Goal: Use online tool/utility: Utilize a website feature to perform a specific function

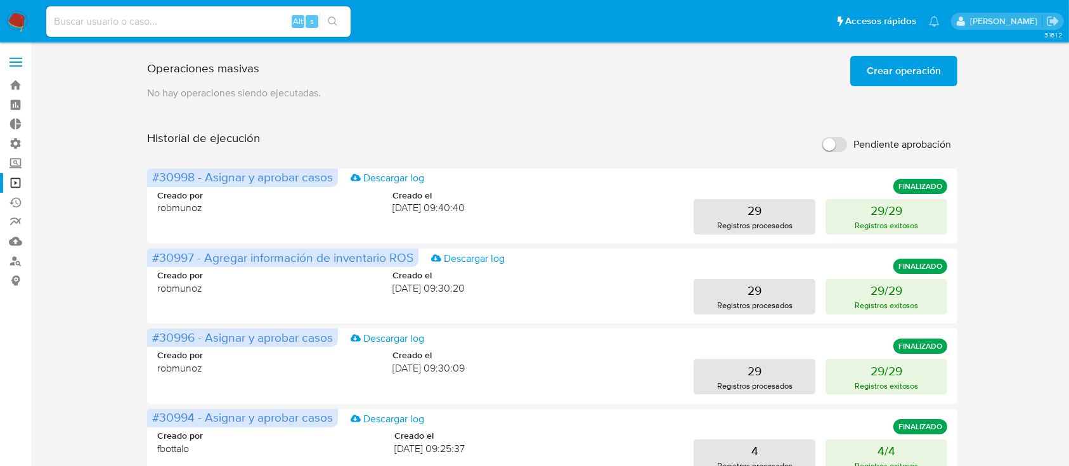
click at [891, 80] on span "Crear operación" at bounding box center [904, 71] width 74 height 28
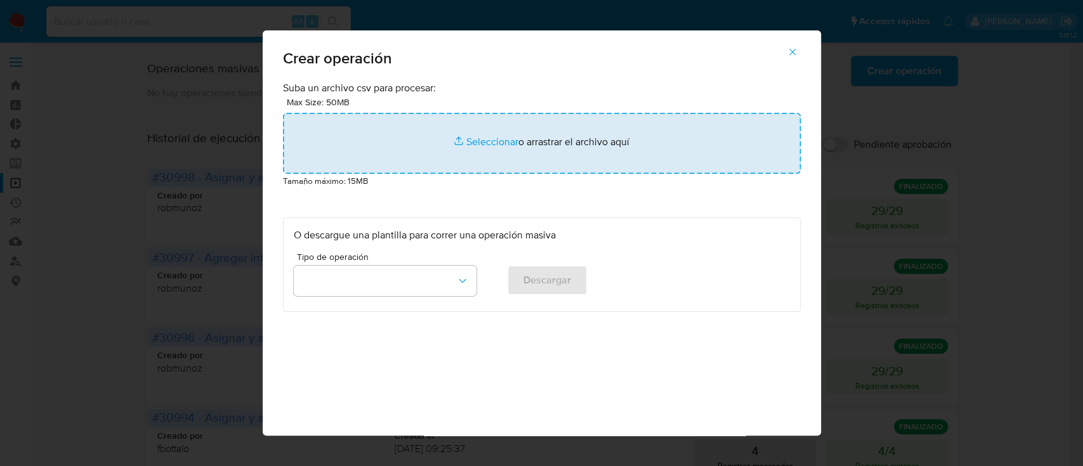
click at [546, 142] on input "file" at bounding box center [542, 143] width 518 height 61
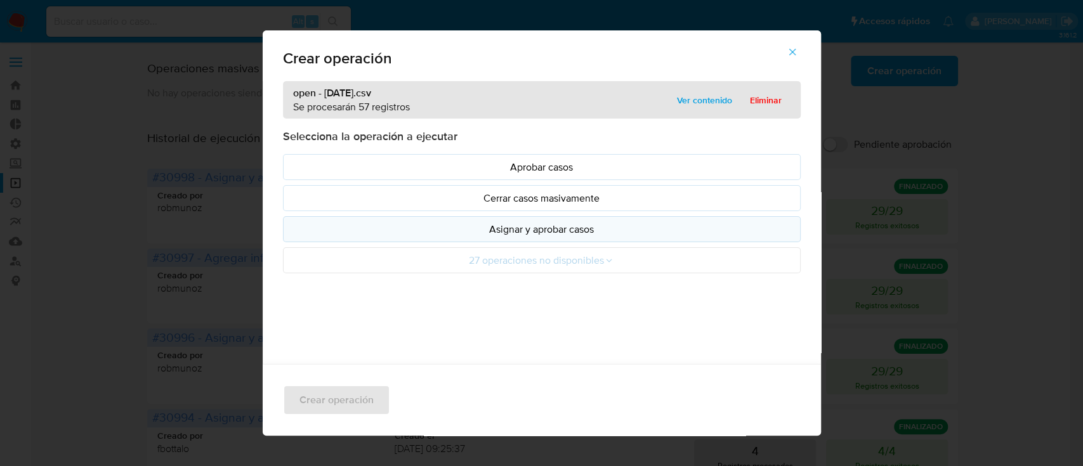
click at [336, 222] on p "Asignar y aprobar casos" at bounding box center [542, 229] width 496 height 15
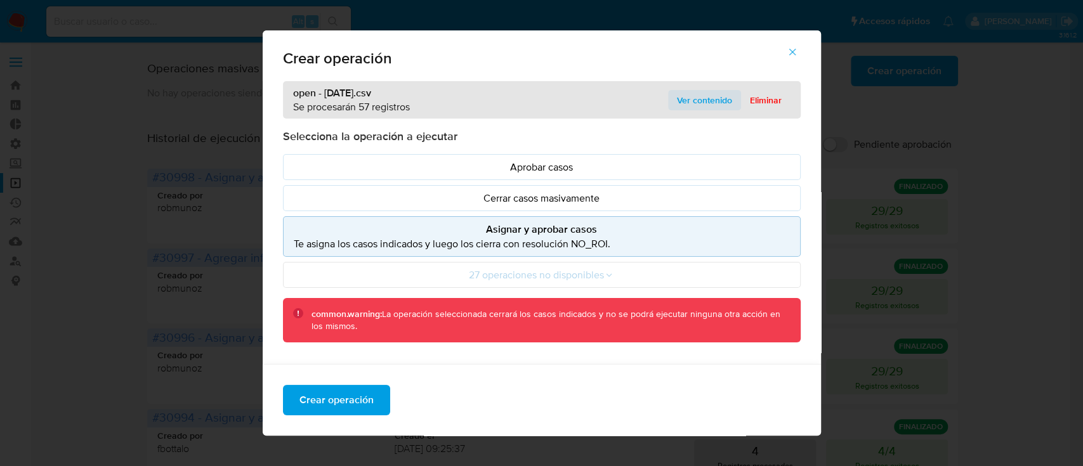
click at [695, 91] on span "Ver contenido" at bounding box center [704, 100] width 55 height 18
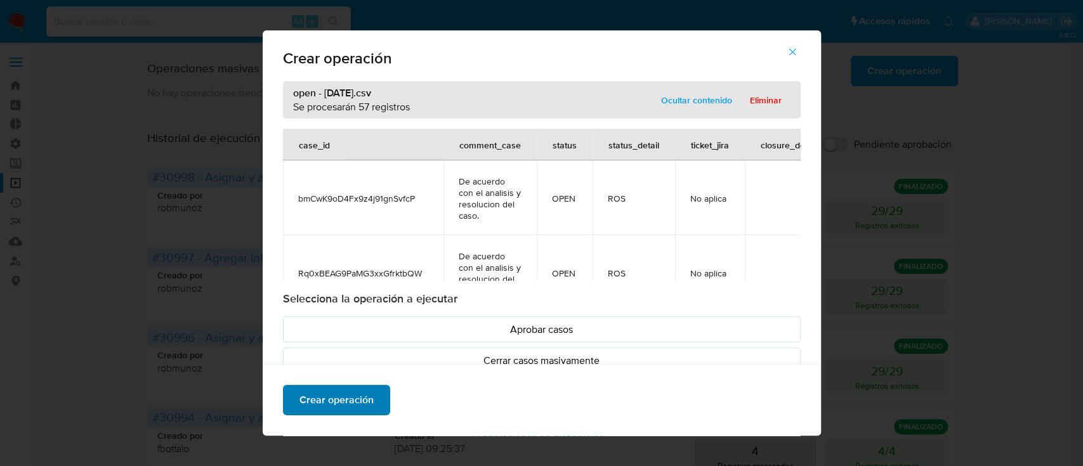
click at [352, 397] on span "Crear operación" at bounding box center [336, 400] width 74 height 28
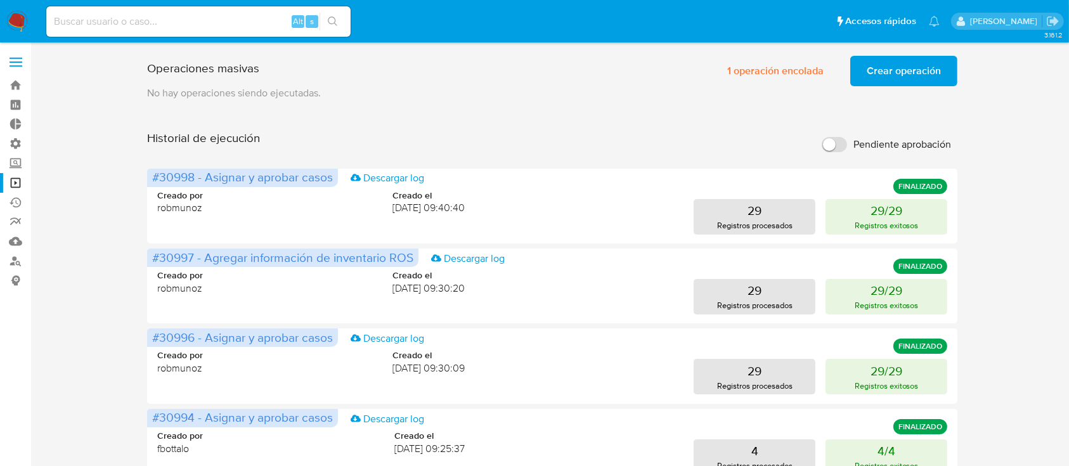
click at [907, 78] on span "Crear operación" at bounding box center [904, 71] width 74 height 28
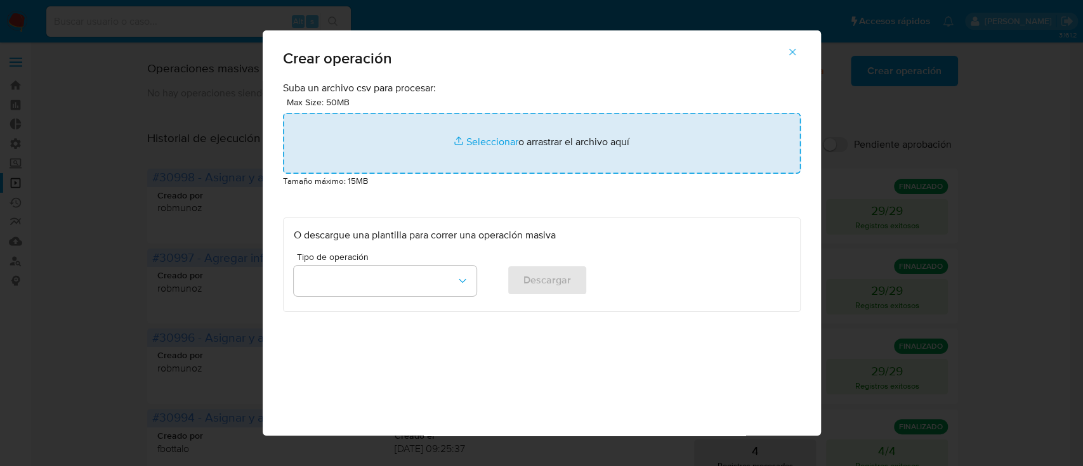
click at [629, 141] on input "file" at bounding box center [542, 143] width 518 height 61
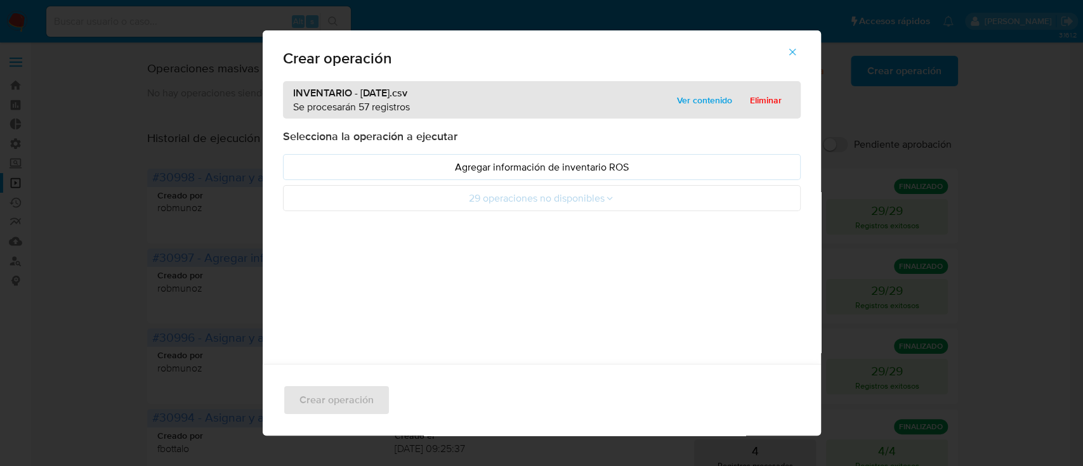
click at [289, 157] on button "Agregar información de inventario ROS" at bounding box center [542, 167] width 518 height 26
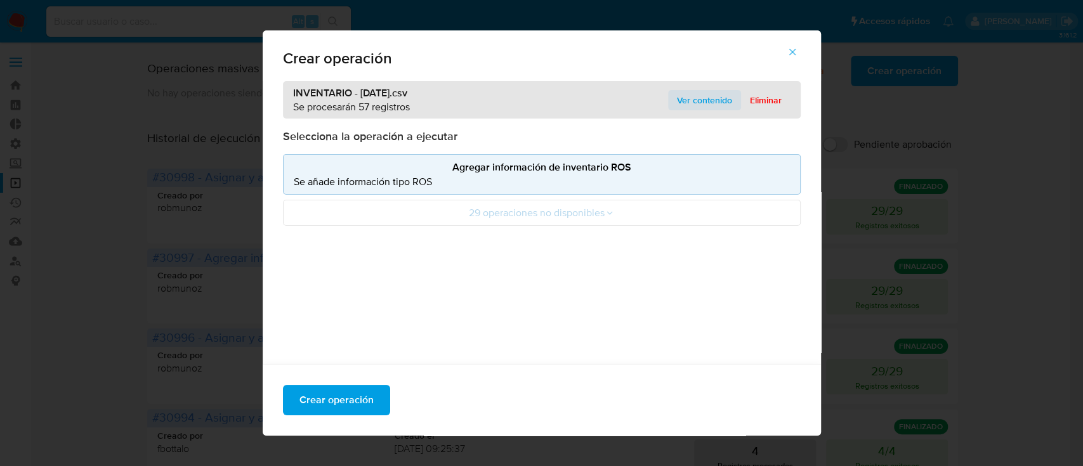
click at [706, 91] on span "Ver contenido" at bounding box center [704, 100] width 55 height 18
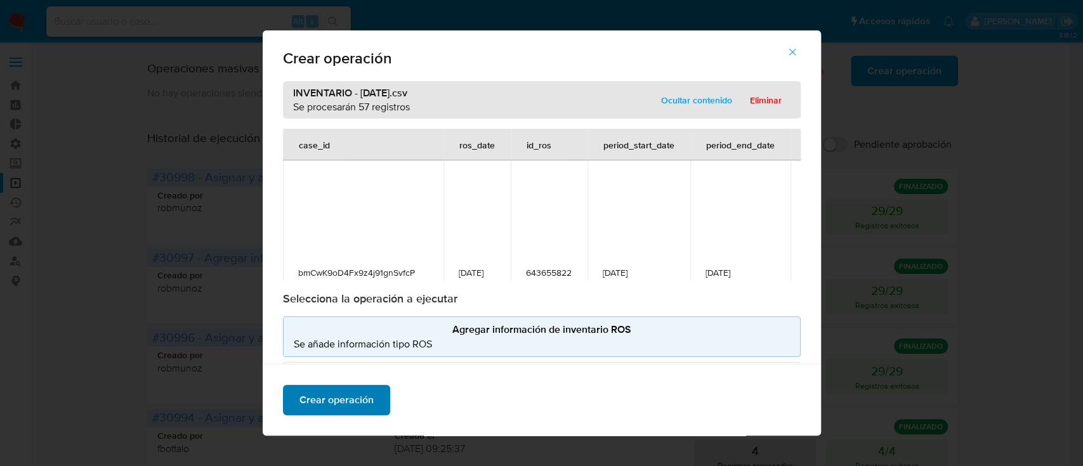
click at [365, 398] on button "Crear operación" at bounding box center [336, 400] width 107 height 30
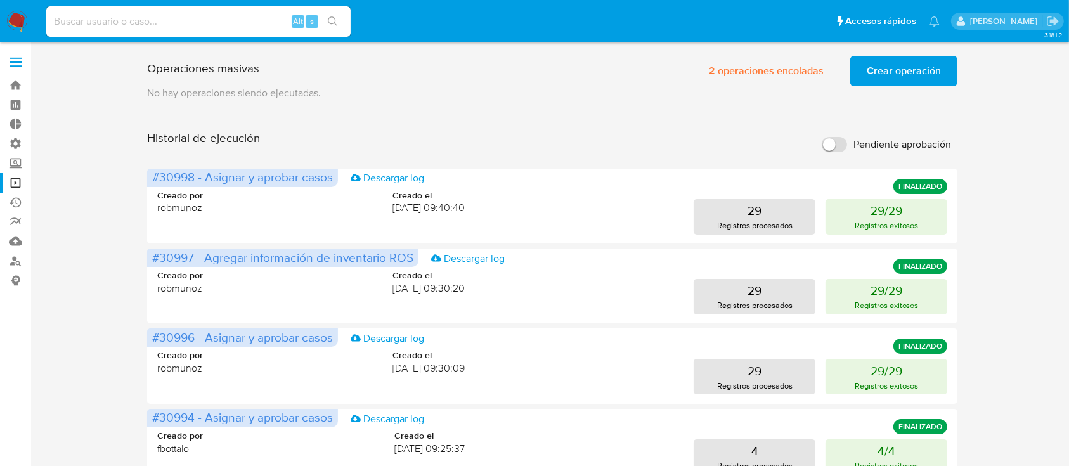
click at [878, 77] on span "Crear operación" at bounding box center [904, 71] width 74 height 28
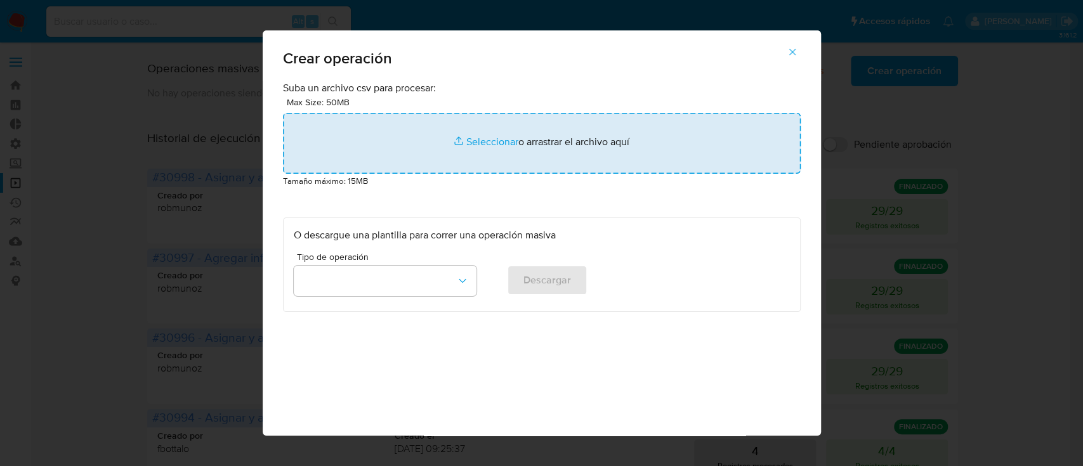
click at [642, 152] on input "file" at bounding box center [542, 143] width 518 height 61
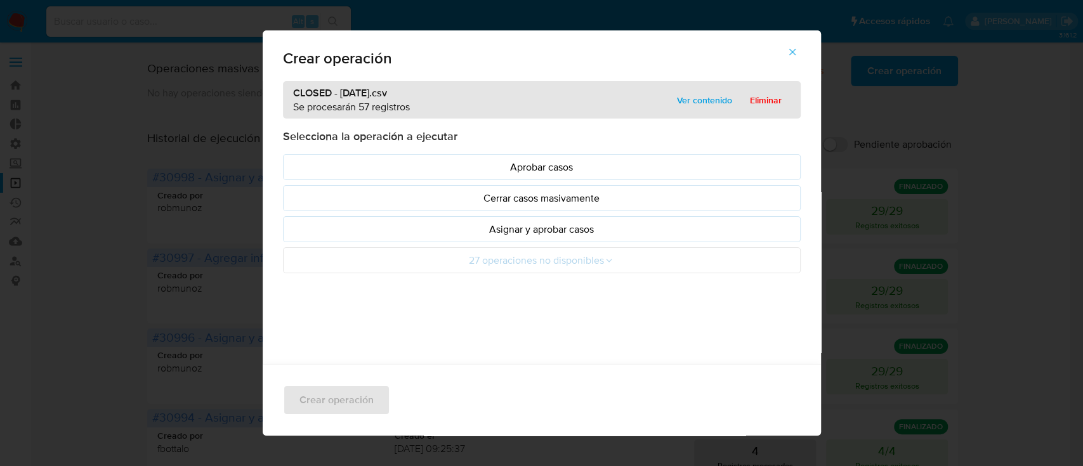
click at [433, 228] on p "Asignar y aprobar casos" at bounding box center [542, 229] width 496 height 15
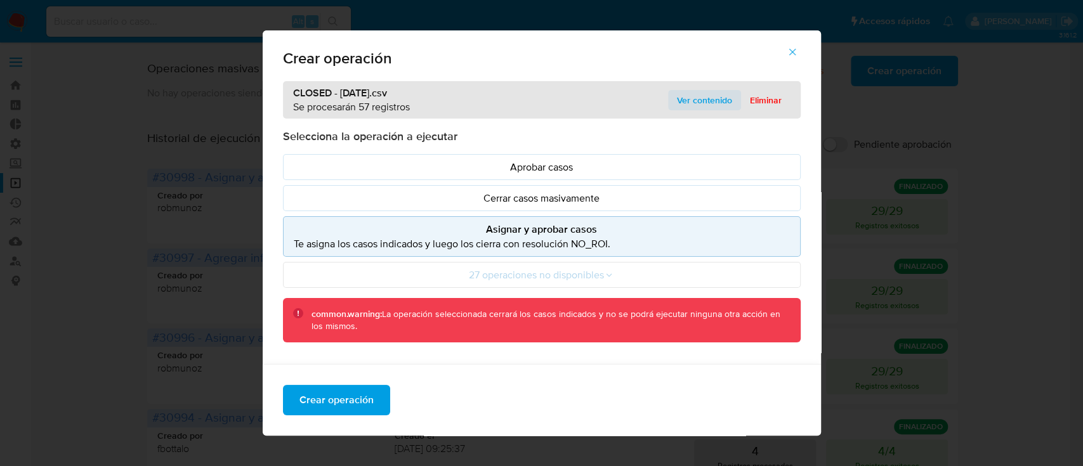
click at [689, 103] on span "Ver contenido" at bounding box center [704, 100] width 55 height 18
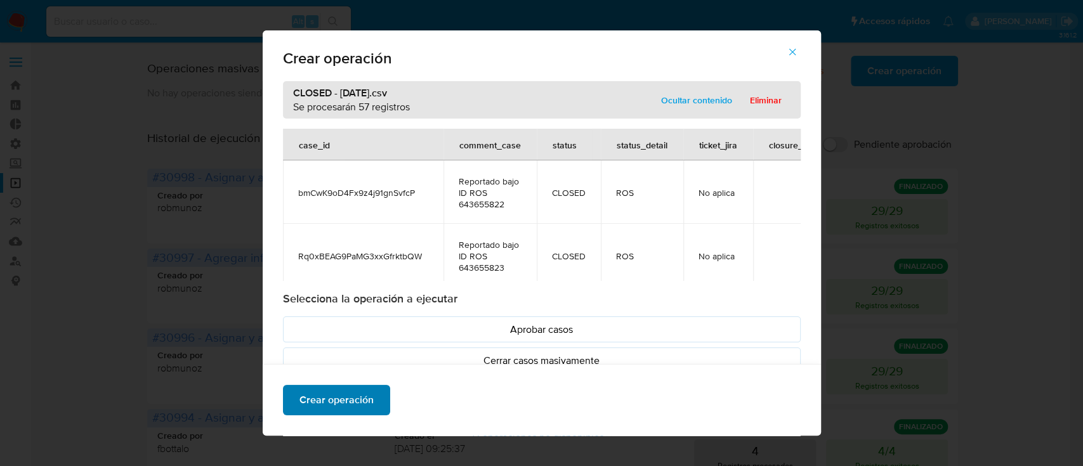
click at [361, 393] on span "Crear operación" at bounding box center [336, 400] width 74 height 28
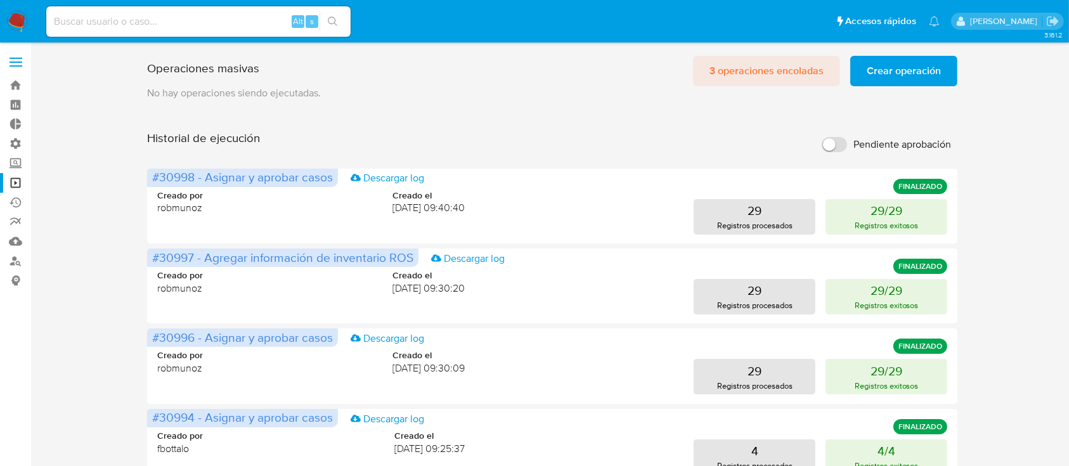
click at [713, 63] on span "3 operaciones encoladas" at bounding box center [767, 71] width 114 height 28
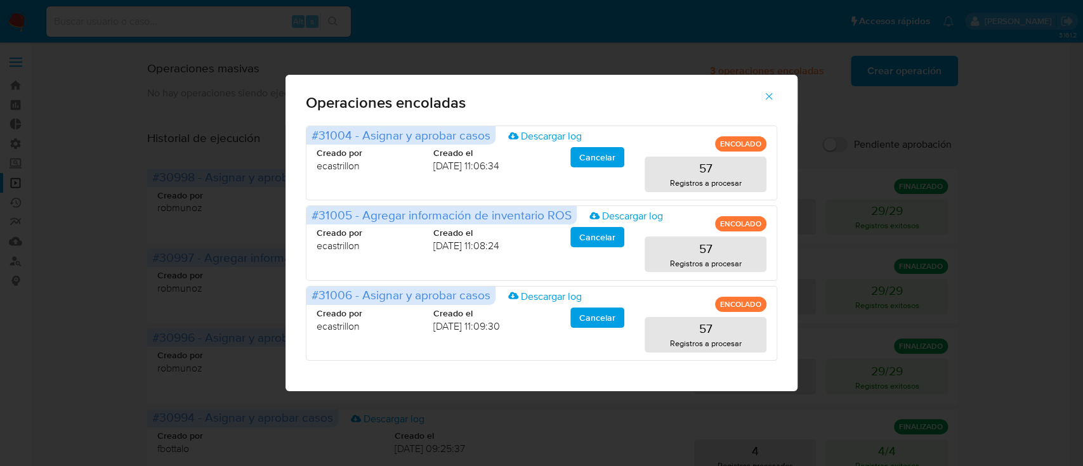
click at [763, 100] on icon "button" at bounding box center [768, 96] width 11 height 11
